Goal: Transaction & Acquisition: Register for event/course

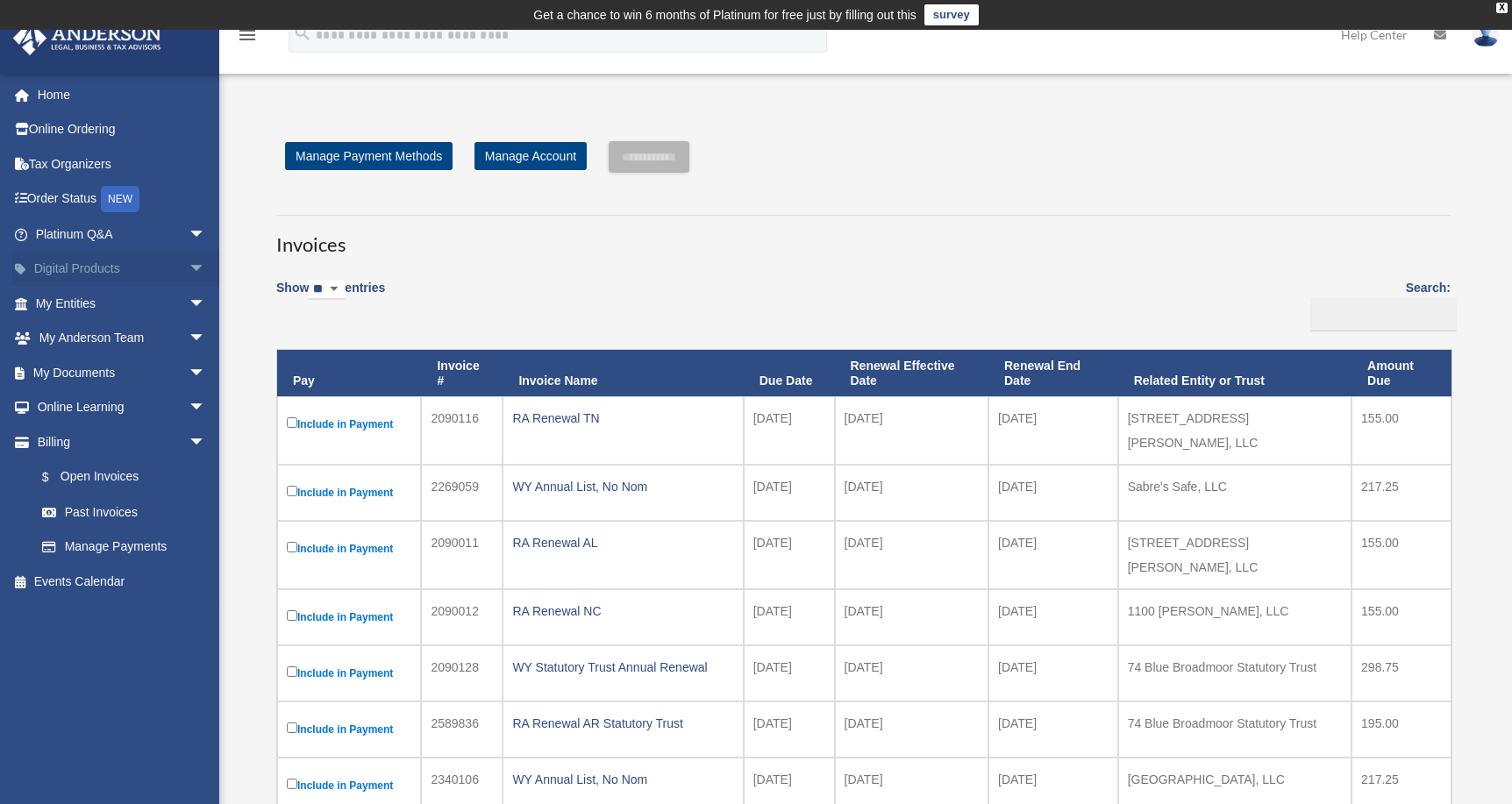
scroll to position [241, 0]
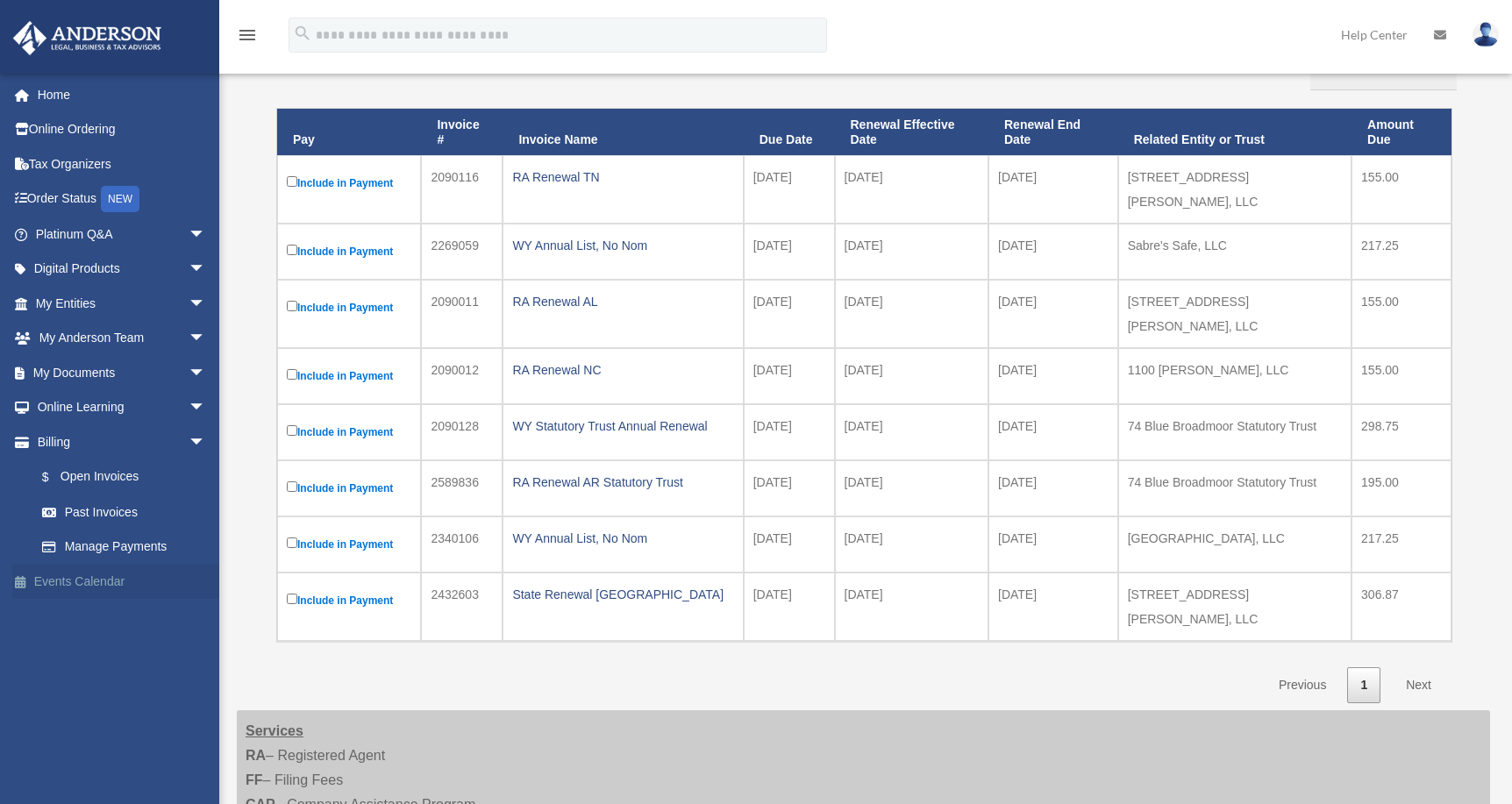
click at [74, 582] on link "Events Calendar" at bounding box center [122, 582] width 220 height 36
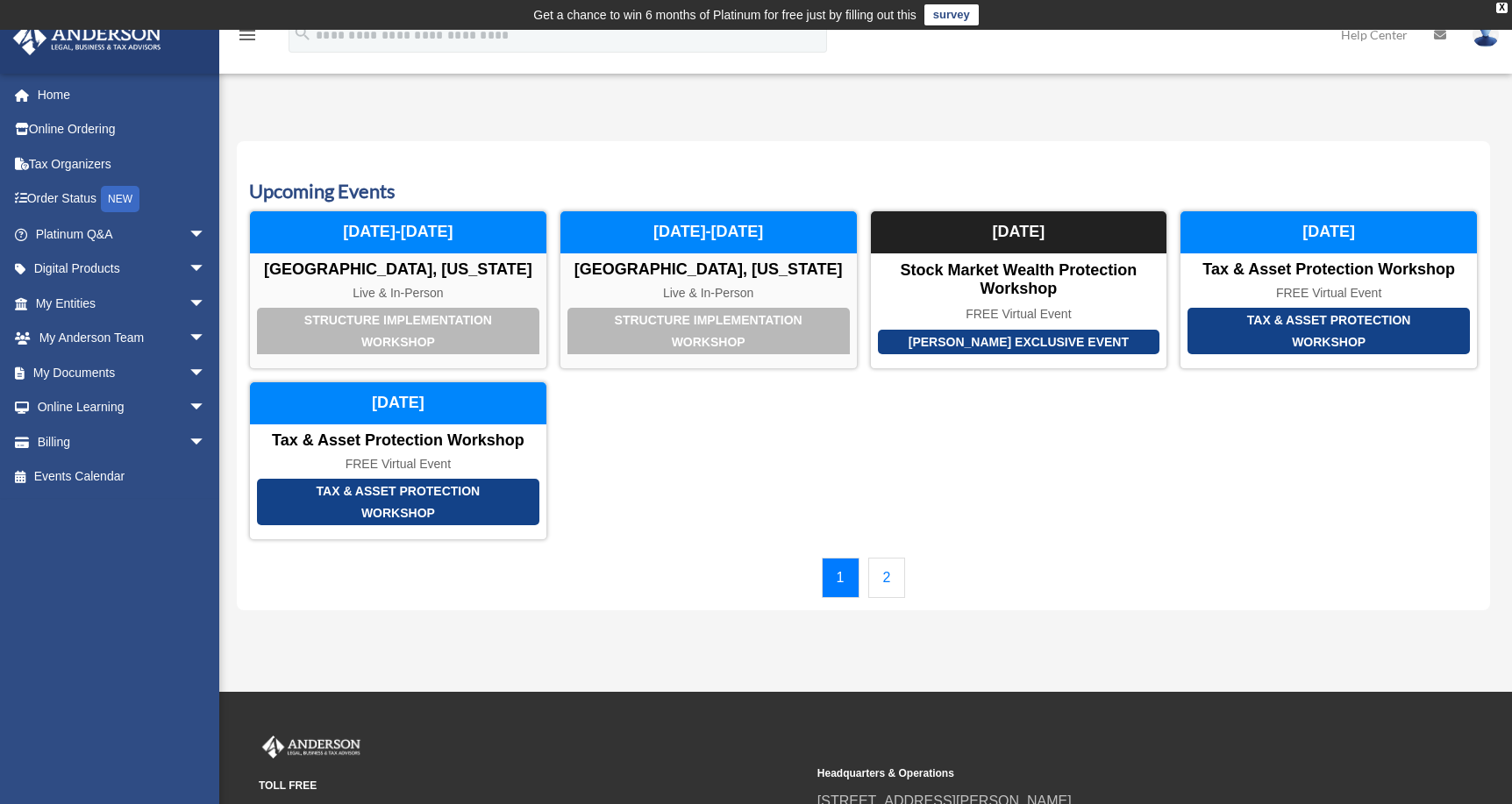
click at [886, 582] on link "2" at bounding box center [887, 578] width 38 height 40
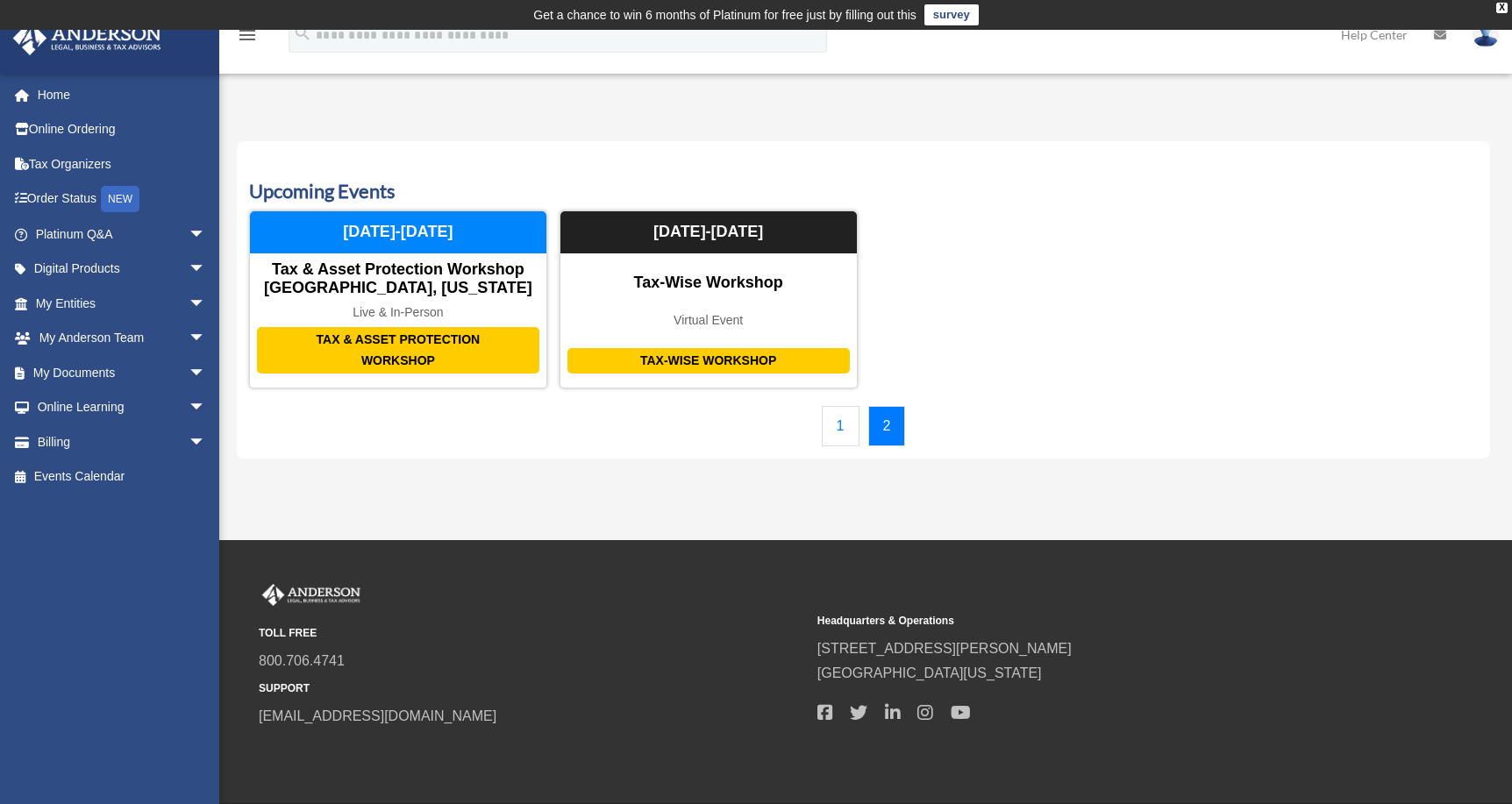
click at [841, 429] on link "1" at bounding box center [841, 426] width 38 height 40
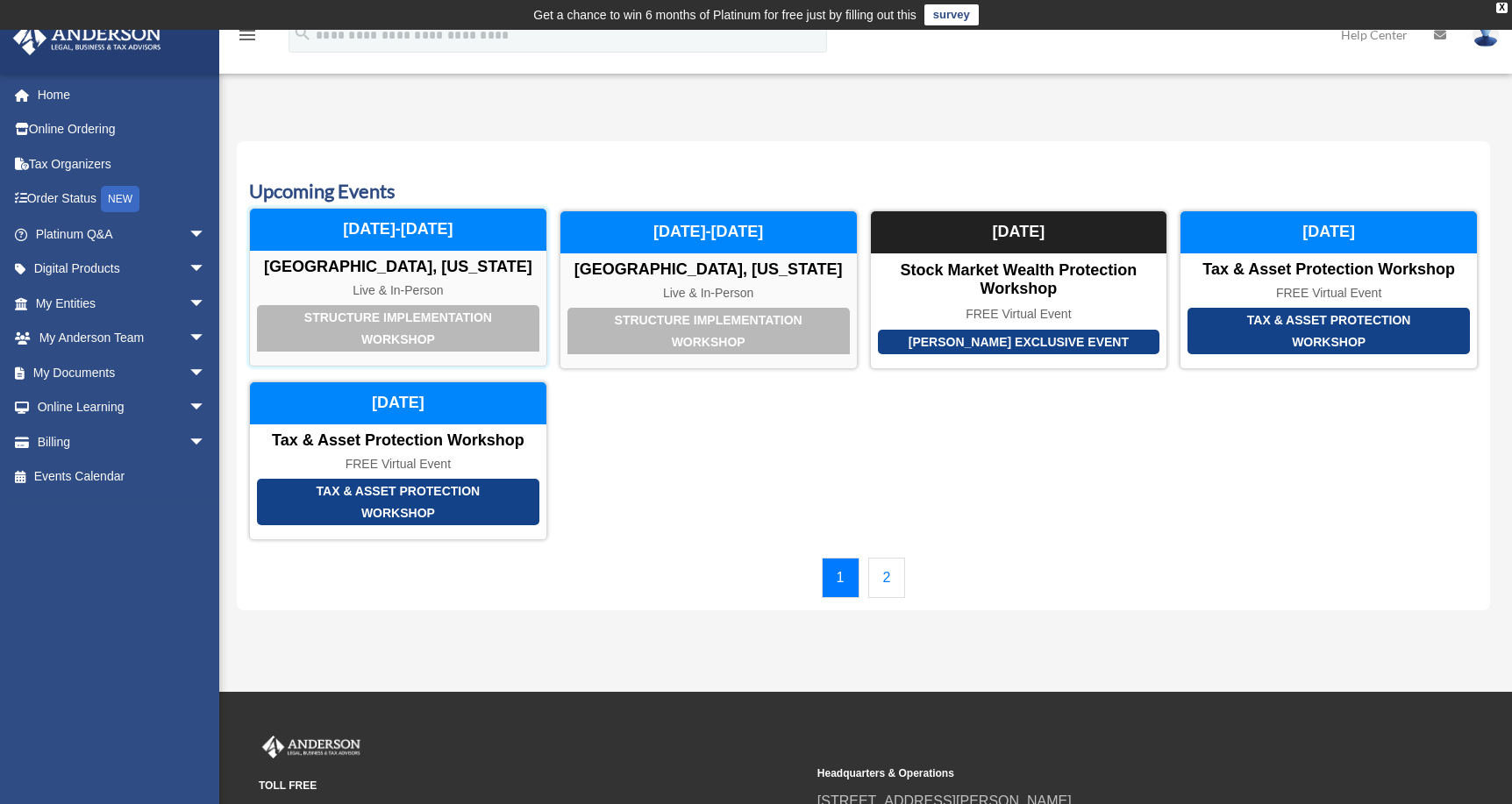
click at [418, 235] on div "November 20-21, 2025" at bounding box center [398, 229] width 296 height 42
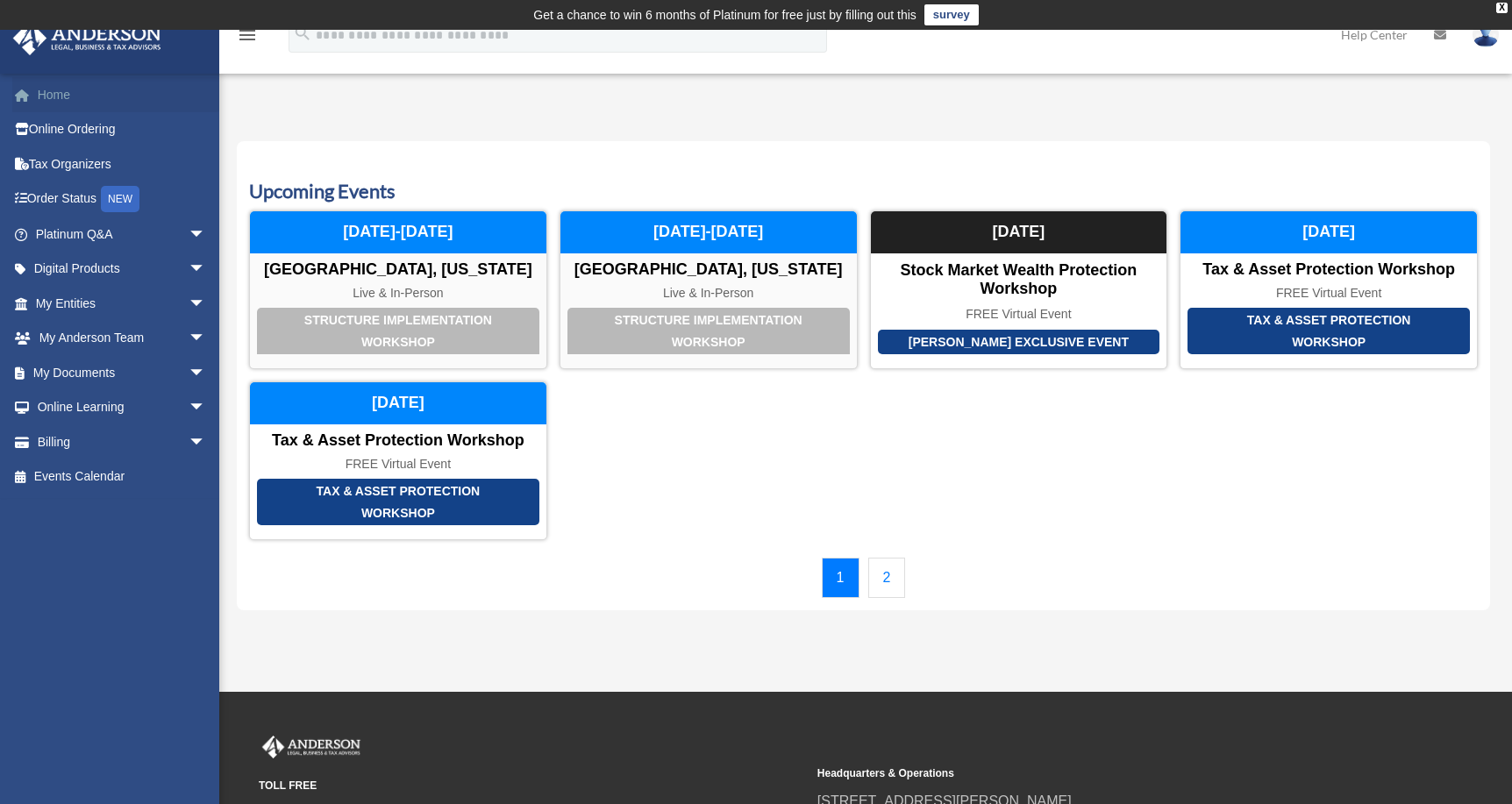
click at [70, 96] on link "Home" at bounding box center [122, 95] width 220 height 36
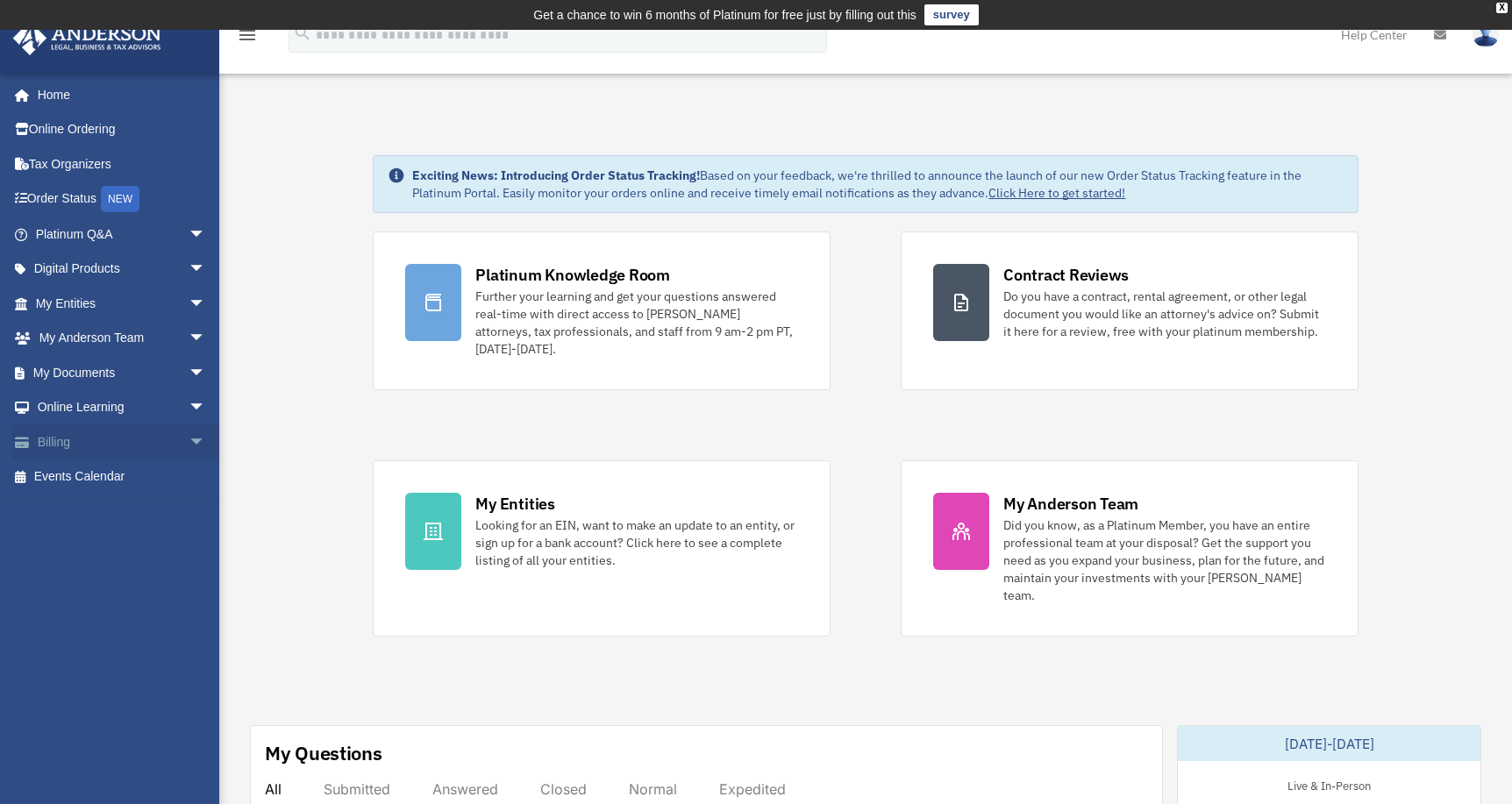
click at [68, 435] on link "Billing arrow_drop_down" at bounding box center [122, 442] width 220 height 36
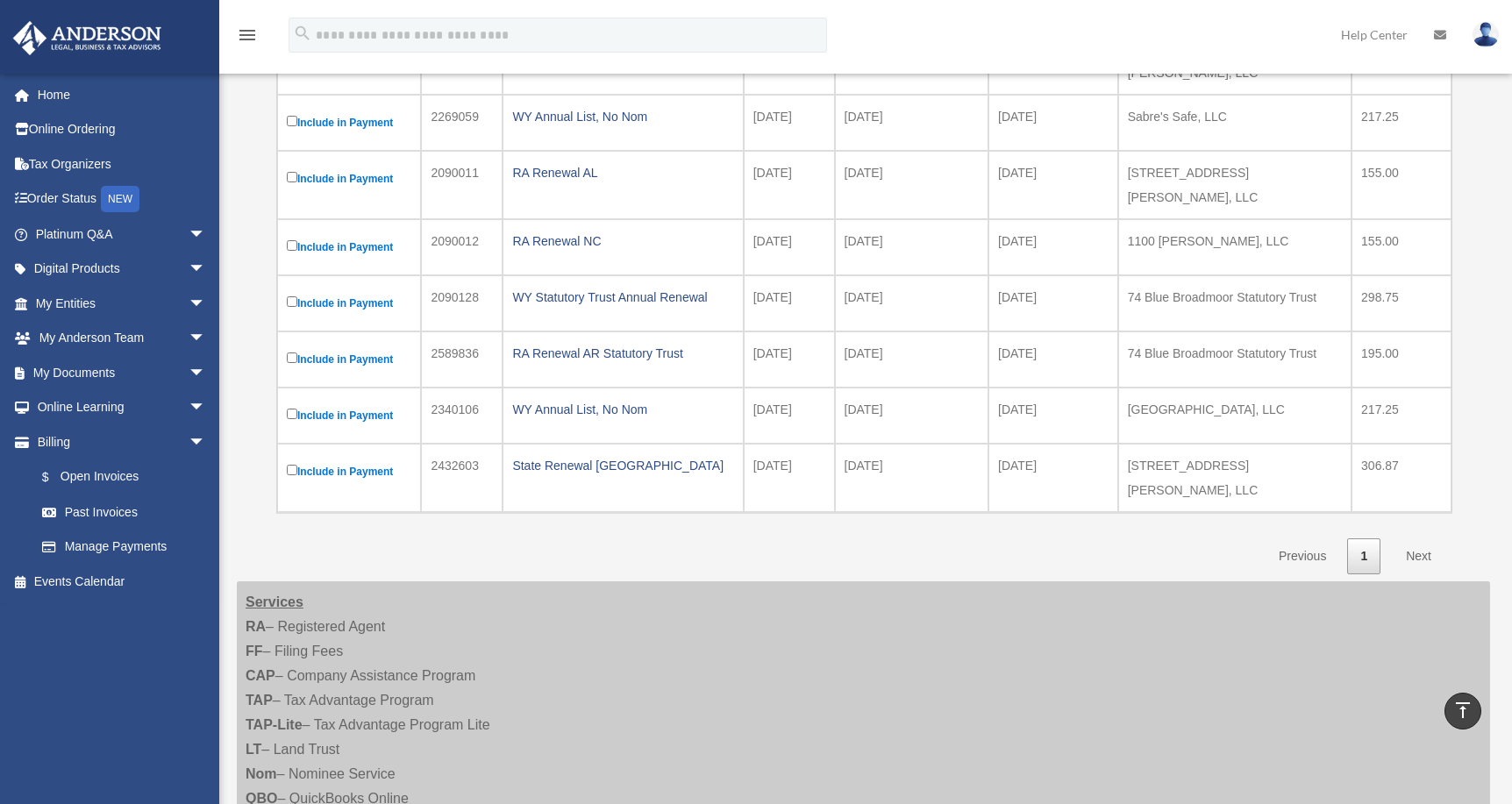
scroll to position [206, 0]
